Goal: Book appointment/travel/reservation

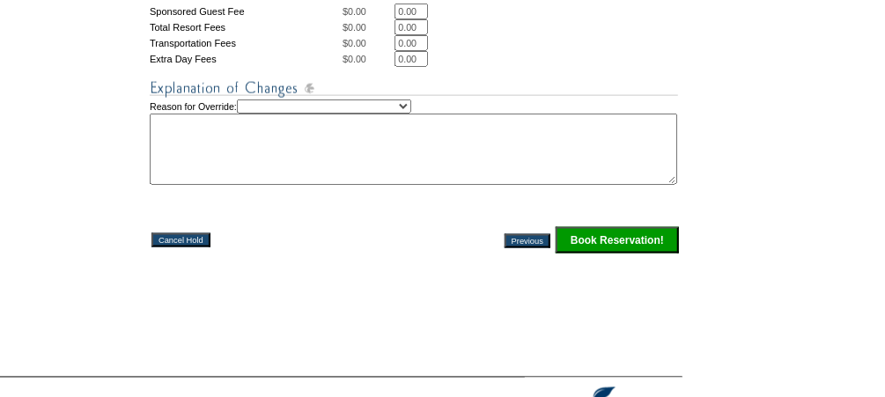
scroll to position [1058, 0]
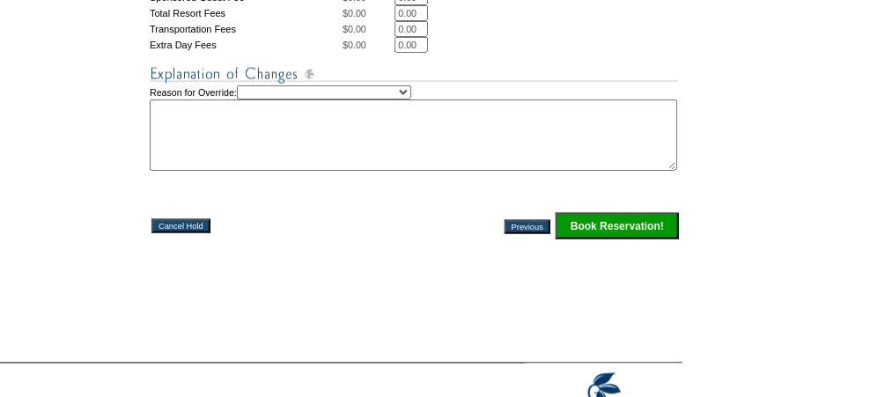
click at [606, 235] on input "Book Reservation!" at bounding box center [617, 226] width 123 height 26
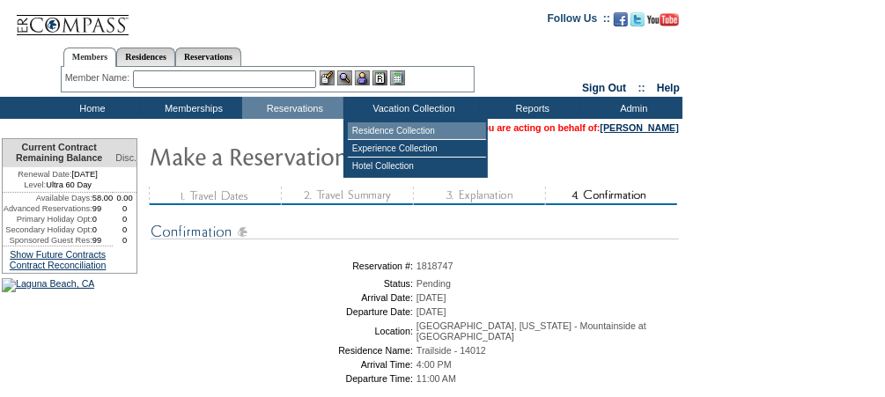
click at [416, 126] on td "Residence Collection" at bounding box center [417, 131] width 138 height 18
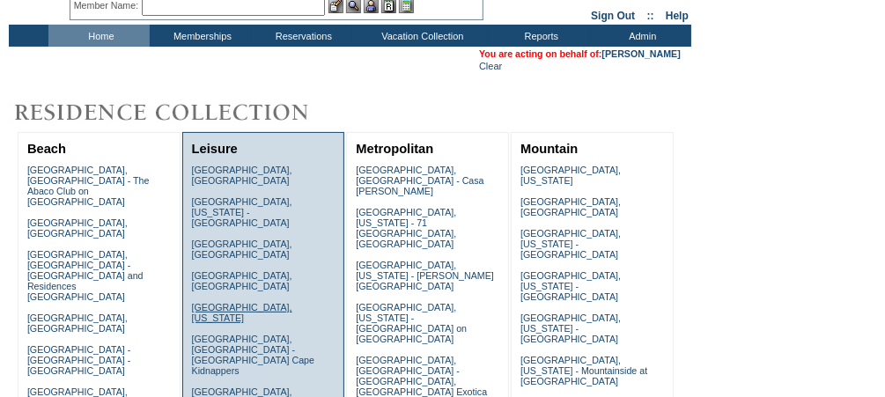
scroll to position [81, 0]
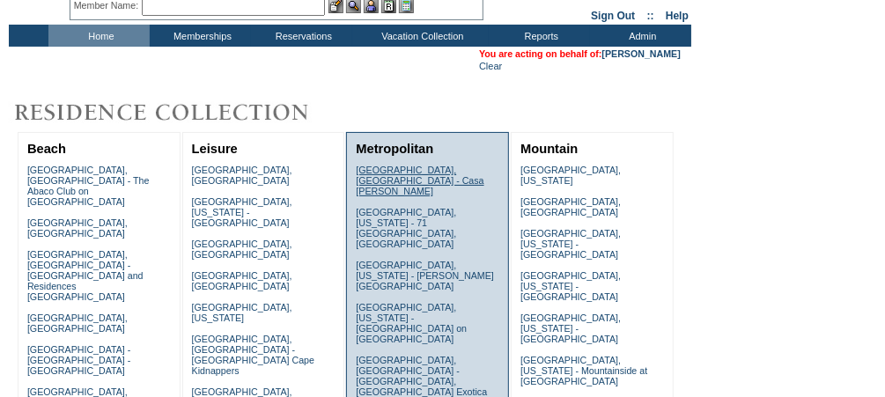
click at [407, 174] on link "Barcelona, Spain - Casa Oller" at bounding box center [420, 181] width 128 height 32
